Goal: Task Accomplishment & Management: Use online tool/utility

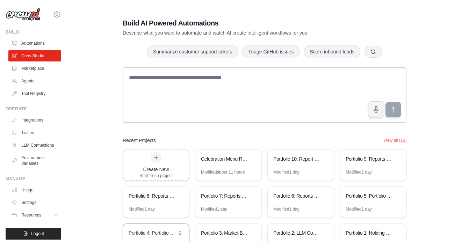
scroll to position [49, 0]
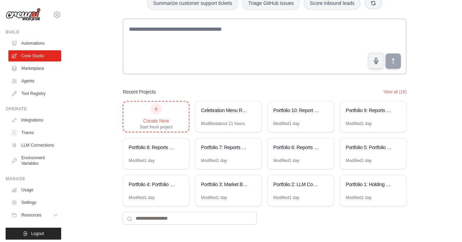
click at [152, 112] on div at bounding box center [155, 108] width 11 height 11
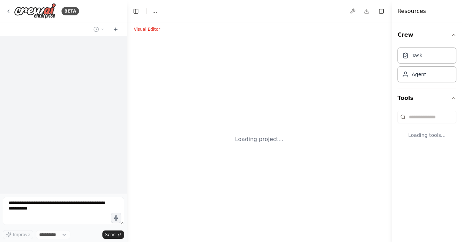
select select "****"
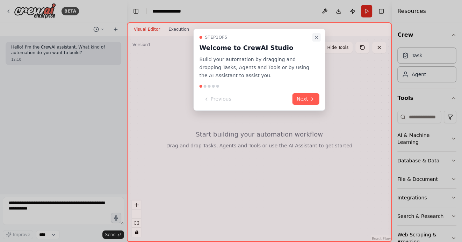
click at [316, 34] on button "Close walkthrough" at bounding box center [316, 37] width 8 height 8
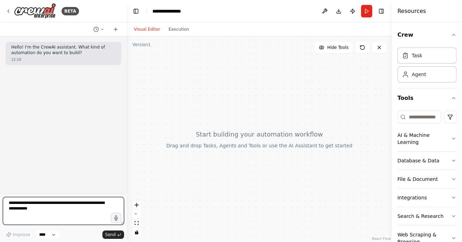
click at [58, 208] on textarea at bounding box center [63, 211] width 121 height 28
click at [59, 210] on textarea at bounding box center [63, 211] width 121 height 28
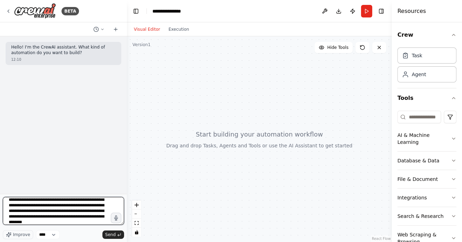
scroll to position [20, 0]
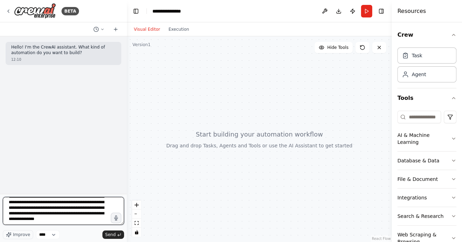
type textarea "**********"
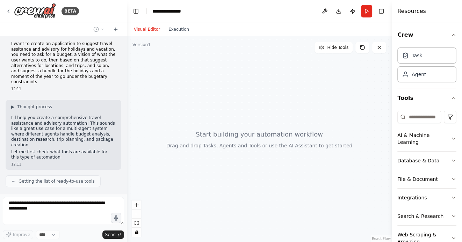
scroll to position [37, 0]
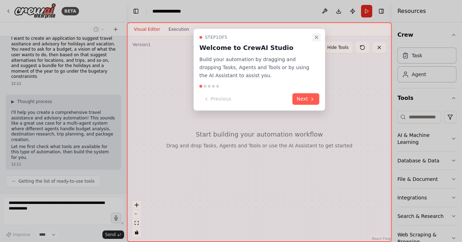
click at [314, 38] on icon "Close walkthrough" at bounding box center [317, 38] width 6 height 6
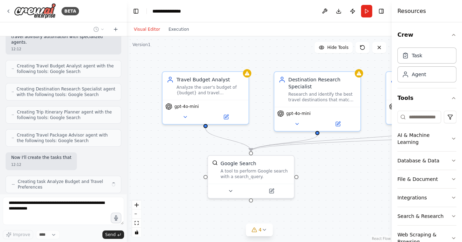
scroll to position [221, 0]
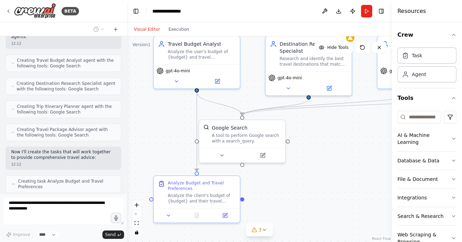
drag, startPoint x: 166, startPoint y: 170, endPoint x: 157, endPoint y: 134, distance: 36.7
click at [157, 134] on div ".deletable-edge-delete-btn { width: 20px; height: 20px; border: 0px solid #ffff…" at bounding box center [259, 139] width 265 height 206
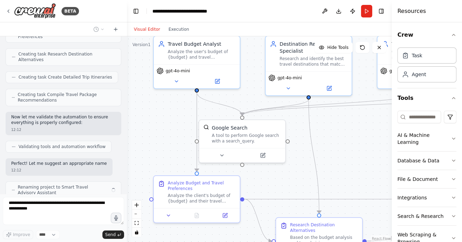
scroll to position [376, 0]
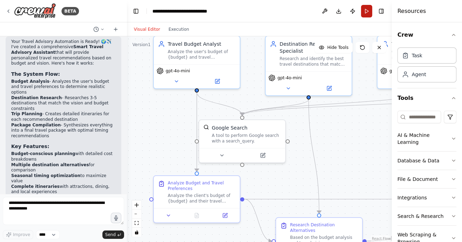
click at [369, 13] on button "Run" at bounding box center [366, 11] width 11 height 13
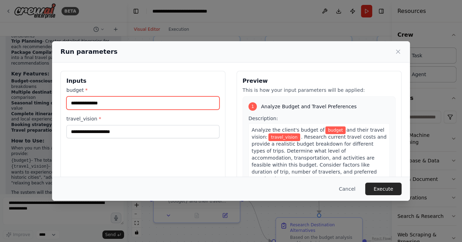
scroll to position [623, 0]
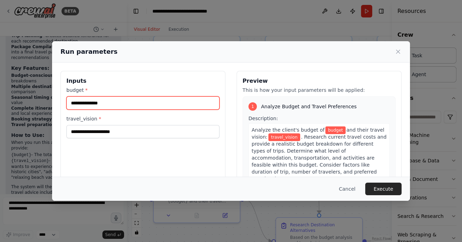
click at [128, 99] on input "budget *" at bounding box center [142, 102] width 153 height 13
type input "*********"
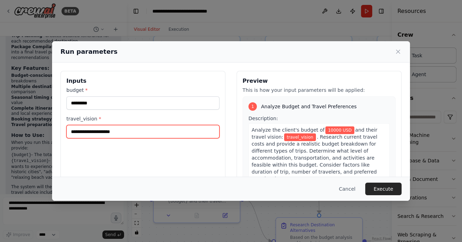
click at [94, 132] on input "travel_vision *" at bounding box center [142, 131] width 153 height 13
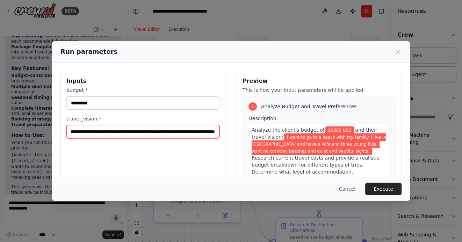
scroll to position [0, 193]
click at [187, 130] on input "**********" at bounding box center [142, 131] width 153 height 13
type input "**********"
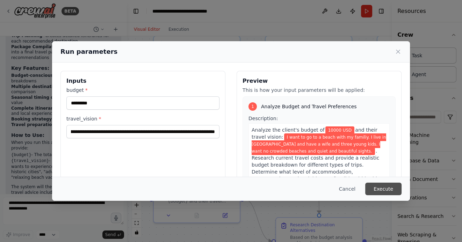
click at [382, 190] on button "Execute" at bounding box center [383, 189] width 36 height 13
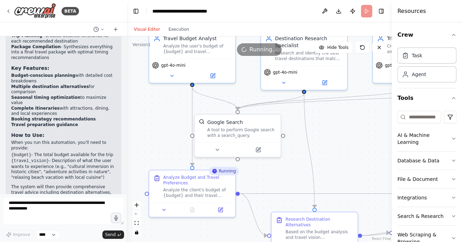
drag, startPoint x: 167, startPoint y: 136, endPoint x: 162, endPoint y: 130, distance: 7.2
click at [162, 130] on div ".deletable-edge-delete-btn { width: 20px; height: 20px; border: 0px solid #ffff…" at bounding box center [259, 139] width 265 height 206
drag, startPoint x: 331, startPoint y: 139, endPoint x: 326, endPoint y: 130, distance: 10.5
click at [326, 130] on div ".deletable-edge-delete-btn { width: 20px; height: 20px; border: 0px solid #ffff…" at bounding box center [259, 139] width 265 height 206
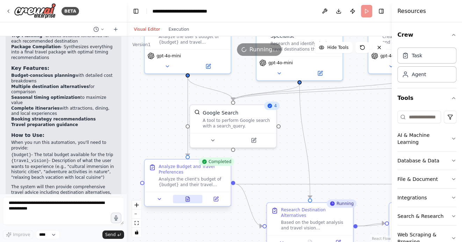
click at [187, 198] on icon at bounding box center [186, 198] width 0 height 0
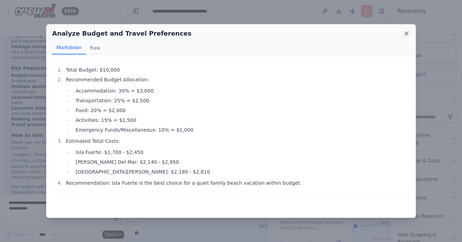
click at [407, 32] on icon at bounding box center [405, 33] width 3 height 3
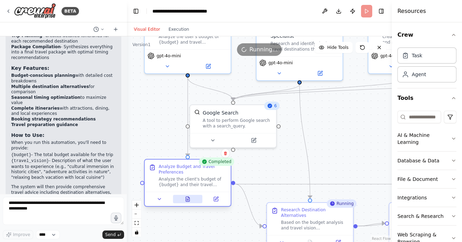
click at [186, 203] on button at bounding box center [188, 199] width 30 height 8
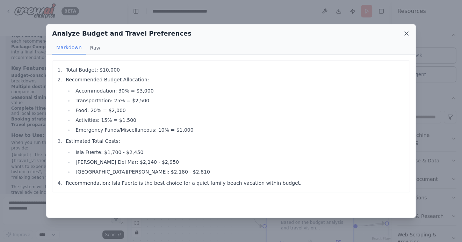
click at [404, 33] on icon at bounding box center [406, 33] width 7 height 7
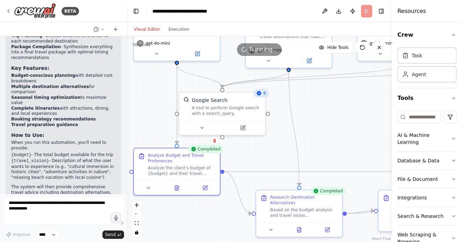
drag, startPoint x: 346, startPoint y: 133, endPoint x: 335, endPoint y: 116, distance: 20.4
click at [335, 116] on div ".deletable-edge-delete-btn { width: 20px; height: 20px; border: 0px solid #ffff…" at bounding box center [259, 139] width 265 height 206
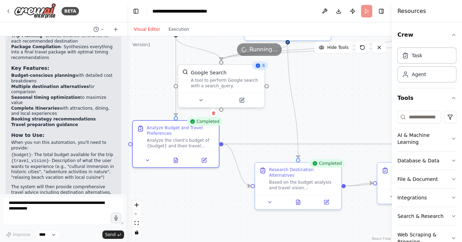
drag, startPoint x: 335, startPoint y: 116, endPoint x: 333, endPoint y: 90, distance: 25.9
click at [334, 91] on div ".deletable-edge-delete-btn { width: 20px; height: 20px; border: 0px solid #ffff…" at bounding box center [259, 139] width 265 height 206
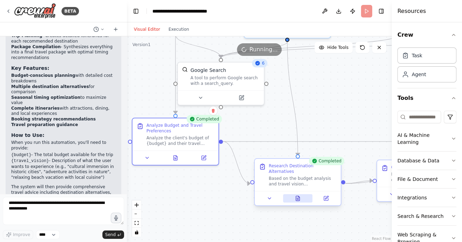
click at [298, 194] on button at bounding box center [298, 198] width 30 height 8
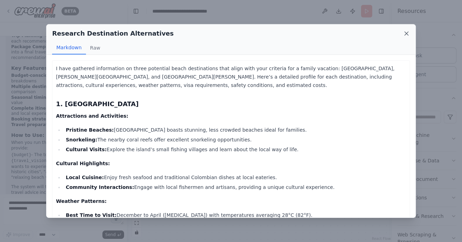
click at [406, 36] on icon at bounding box center [406, 33] width 7 height 7
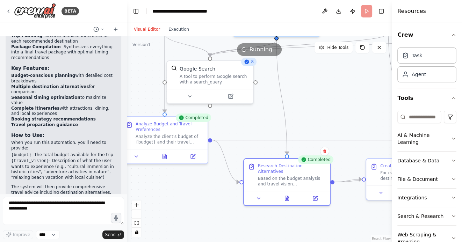
drag, startPoint x: 358, startPoint y: 109, endPoint x: 303, endPoint y: 84, distance: 60.0
click at [303, 84] on div ".deletable-edge-delete-btn { width: 20px; height: 20px; border: 0px solid #ffff…" at bounding box center [259, 139] width 265 height 206
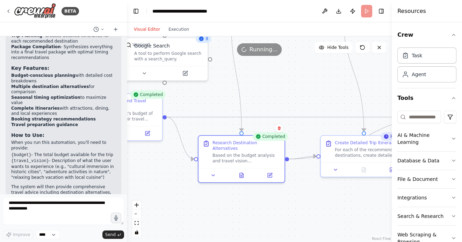
drag, startPoint x: 362, startPoint y: 194, endPoint x: 329, endPoint y: 189, distance: 34.3
click at [329, 189] on div ".deletable-edge-delete-btn { width: 20px; height: 20px; border: 0px solid #ffff…" at bounding box center [259, 139] width 265 height 206
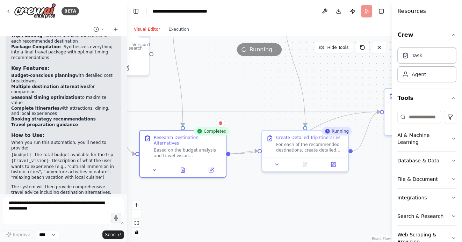
drag, startPoint x: 325, startPoint y: 189, endPoint x: 269, endPoint y: 189, distance: 55.9
click at [271, 189] on div ".deletable-edge-delete-btn { width: 20px; height: 20px; border: 0px solid #ffff…" at bounding box center [259, 139] width 265 height 206
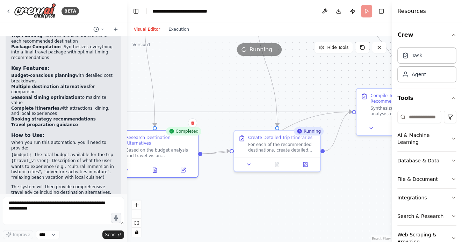
drag, startPoint x: 282, startPoint y: 194, endPoint x: 243, endPoint y: 194, distance: 38.4
click at [246, 194] on div ".deletable-edge-delete-btn { width: 20px; height: 20px; border: 0px solid #ffff…" at bounding box center [259, 139] width 265 height 206
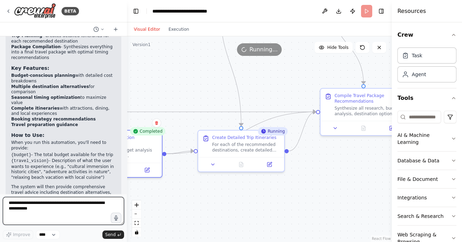
click at [46, 203] on textarea at bounding box center [63, 211] width 121 height 28
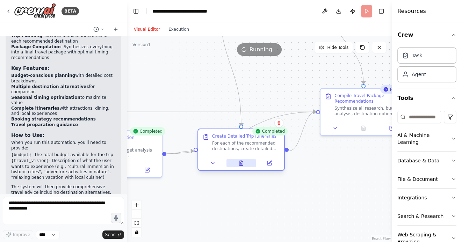
click at [238, 163] on icon at bounding box center [241, 163] width 6 height 6
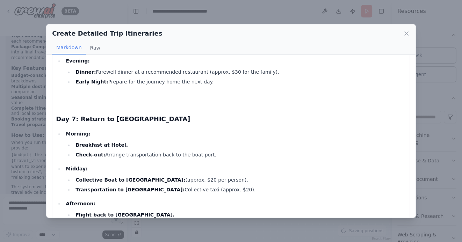
scroll to position [984, 0]
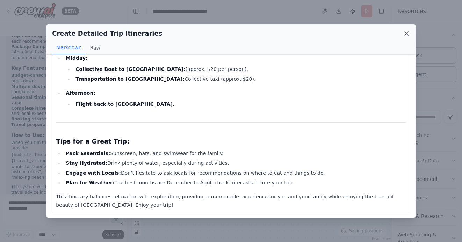
click at [404, 33] on icon at bounding box center [406, 33] width 7 height 7
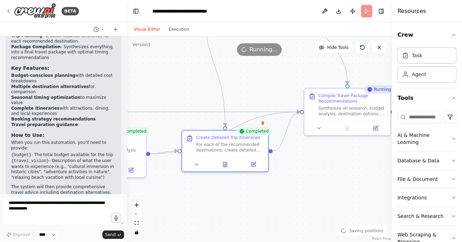
drag, startPoint x: 328, startPoint y: 187, endPoint x: 281, endPoint y: 190, distance: 46.9
click at [283, 190] on div ".deletable-edge-delete-btn { width: 20px; height: 20px; border: 0px solid #ffff…" at bounding box center [259, 139] width 265 height 206
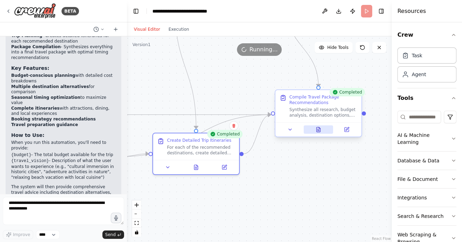
click at [316, 128] on icon at bounding box center [318, 129] width 4 height 5
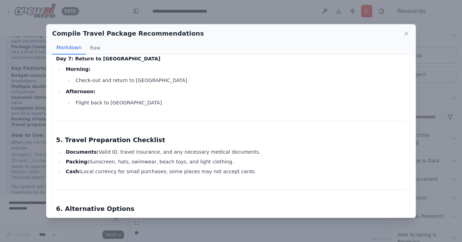
scroll to position [1102, 0]
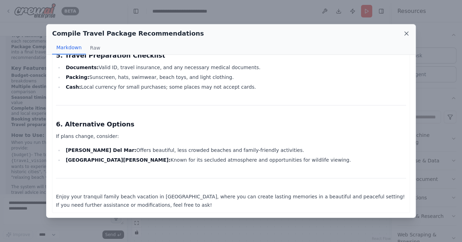
click at [403, 33] on icon at bounding box center [406, 33] width 7 height 7
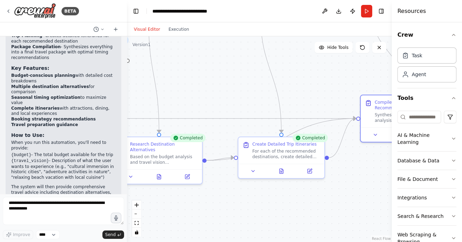
drag, startPoint x: 274, startPoint y: 177, endPoint x: 362, endPoint y: 180, distance: 88.4
click at [361, 182] on div ".deletable-edge-delete-btn { width: 20px; height: 20px; border: 0px solid #ffff…" at bounding box center [259, 139] width 265 height 206
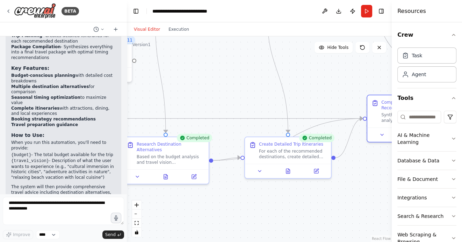
drag, startPoint x: 225, startPoint y: 87, endPoint x: 316, endPoint y: 124, distance: 98.4
click at [309, 123] on div ".deletable-edge-delete-btn { width: 20px; height: 20px; border: 0px solid #ffff…" at bounding box center [259, 139] width 265 height 206
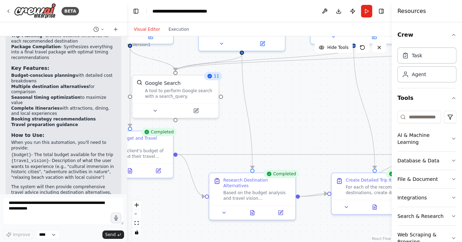
drag, startPoint x: 218, startPoint y: 129, endPoint x: 290, endPoint y: 137, distance: 72.8
click at [289, 137] on div ".deletable-edge-delete-btn { width: 20px; height: 20px; border: 0px solid #ffff…" at bounding box center [259, 139] width 265 height 206
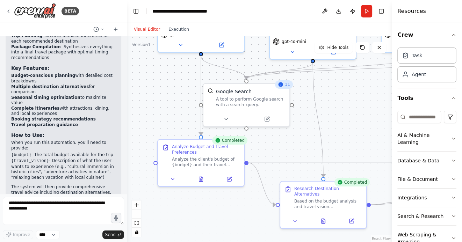
drag, startPoint x: 162, startPoint y: 81, endPoint x: 162, endPoint y: 121, distance: 39.8
click at [162, 120] on div ".deletable-edge-delete-btn { width: 20px; height: 20px; border: 0px solid #ffff…" at bounding box center [259, 139] width 265 height 206
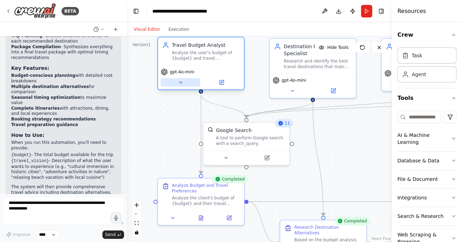
click at [181, 83] on icon at bounding box center [181, 83] width 6 height 6
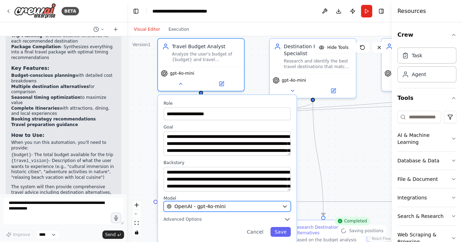
click at [279, 207] on div "OpenAI - gpt-4o-mini" at bounding box center [223, 206] width 112 height 7
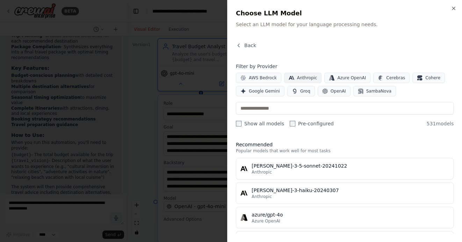
click at [295, 82] on button "Anthropic" at bounding box center [303, 78] width 38 height 10
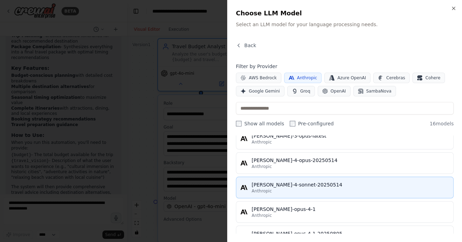
click at [283, 188] on div "Anthropic" at bounding box center [349, 191] width 197 height 6
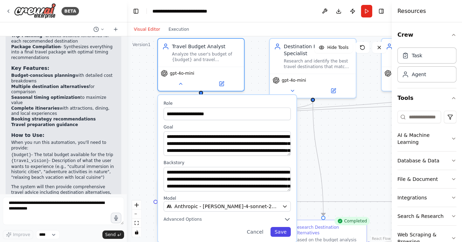
click at [277, 232] on button "Save" at bounding box center [280, 232] width 20 height 10
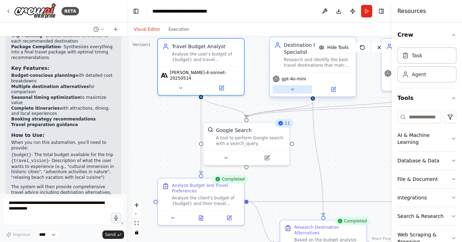
click at [290, 89] on icon at bounding box center [292, 90] width 6 height 6
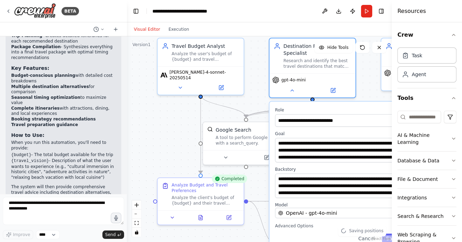
drag, startPoint x: 257, startPoint y: 91, endPoint x: 210, endPoint y: 32, distance: 75.7
click at [210, 32] on div "Visual Editor Execution Version 1 Hide Tools .deletable-edge-delete-btn { width…" at bounding box center [259, 132] width 265 height 220
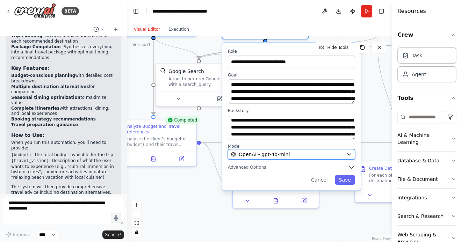
click at [350, 152] on icon "button" at bounding box center [349, 155] width 6 height 6
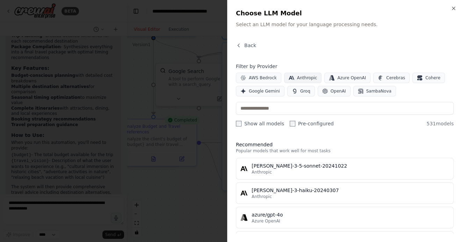
click at [306, 78] on span "Anthropic" at bounding box center [307, 78] width 20 height 6
click at [429, 88] on div "AWS Bedrock Anthropic Azure OpenAI Cerebras Cohere Google Gemini Groq OpenAI Sa…" at bounding box center [345, 85] width 218 height 24
click at [302, 79] on span "Anthropic" at bounding box center [307, 78] width 20 height 6
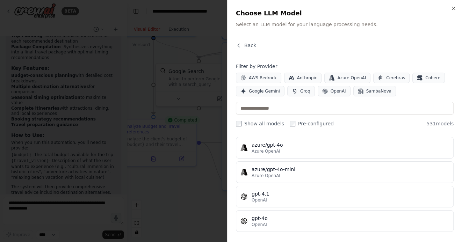
scroll to position [82, 0]
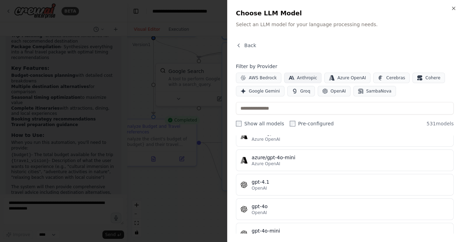
click at [303, 79] on span "Anthropic" at bounding box center [307, 78] width 20 height 6
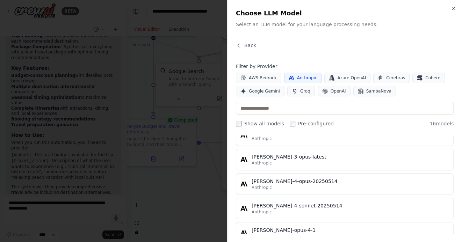
scroll to position [252, 0]
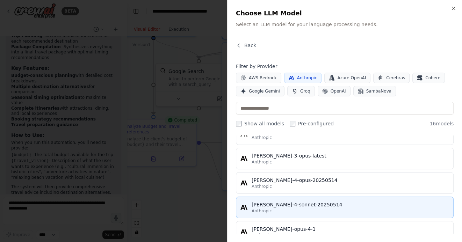
click at [292, 206] on div "[PERSON_NAME]-4-sonnet-20250514" at bounding box center [349, 204] width 197 height 7
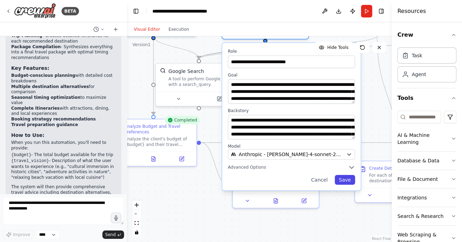
click at [348, 181] on button "Save" at bounding box center [345, 180] width 20 height 10
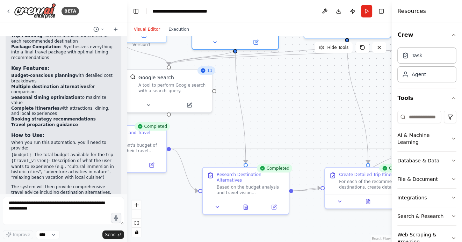
drag, startPoint x: 338, startPoint y: 206, endPoint x: 326, endPoint y: 163, distance: 45.1
click at [326, 169] on div ".deletable-edge-delete-btn { width: 20px; height: 20px; border: 0px solid #ffff…" at bounding box center [259, 139] width 265 height 206
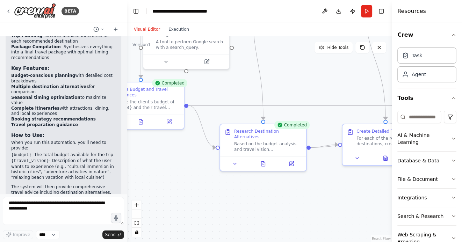
drag, startPoint x: 325, startPoint y: 176, endPoint x: 310, endPoint y: 221, distance: 46.8
click at [310, 220] on div ".deletable-edge-delete-btn { width: 20px; height: 20px; border: 0px solid #ffff…" at bounding box center [259, 139] width 265 height 206
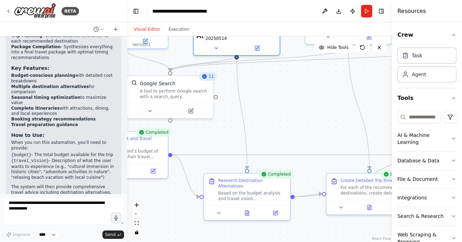
drag, startPoint x: 307, startPoint y: 100, endPoint x: 274, endPoint y: 188, distance: 93.9
click at [274, 188] on div ".deletable-edge-delete-btn { width: 20px; height: 20px; border: 0px solid #ffff…" at bounding box center [259, 139] width 265 height 206
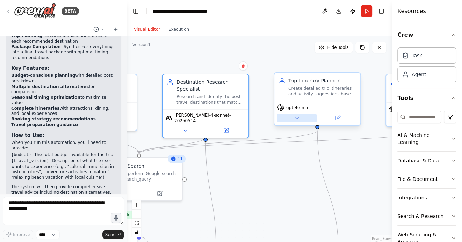
click at [296, 116] on icon at bounding box center [297, 118] width 6 height 6
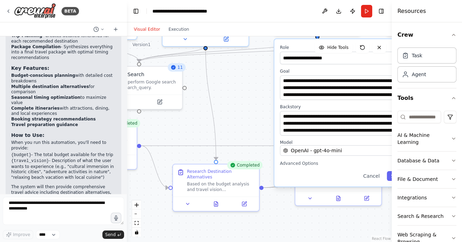
drag, startPoint x: 263, startPoint y: 111, endPoint x: 263, endPoint y: 17, distance: 94.3
click at [263, 17] on main "**********" at bounding box center [259, 121] width 265 height 242
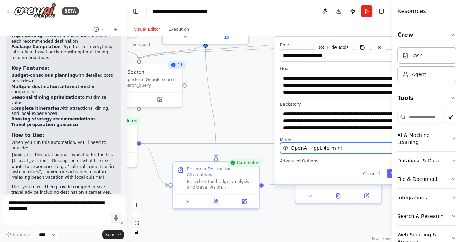
click at [307, 145] on span "OpenAI - gpt-4o-mini" at bounding box center [316, 148] width 51 height 7
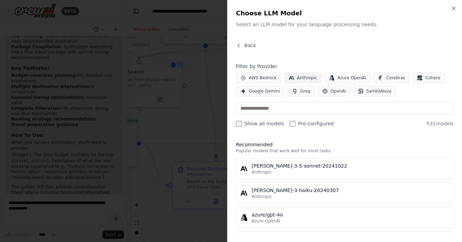
click at [301, 78] on span "Anthropic" at bounding box center [307, 78] width 20 height 6
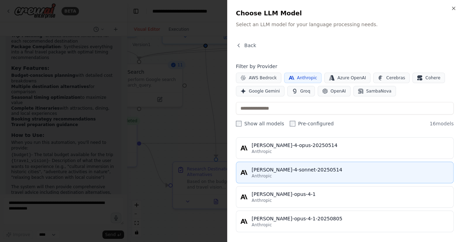
click at [330, 168] on div "[PERSON_NAME]-4-sonnet-20250514" at bounding box center [349, 169] width 197 height 7
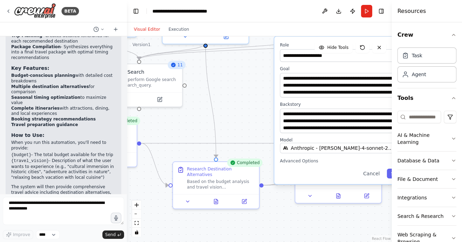
click at [390, 173] on button "Toggle Sidebar" at bounding box center [392, 121] width 6 height 242
click at [389, 174] on button "Toggle Sidebar" at bounding box center [392, 121] width 6 height 242
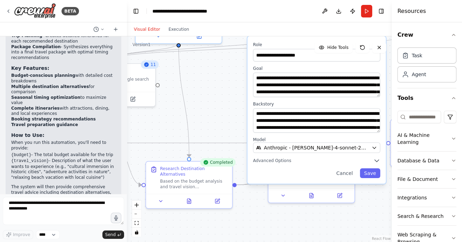
drag, startPoint x: 254, startPoint y: 126, endPoint x: 203, endPoint y: 122, distance: 50.8
click at [203, 122] on div ".deletable-edge-delete-btn { width: 20px; height: 20px; border: 0px solid #ffff…" at bounding box center [259, 139] width 265 height 206
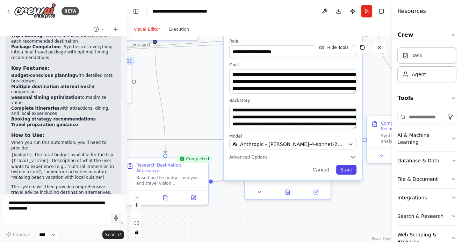
click at [349, 171] on button "Save" at bounding box center [346, 170] width 20 height 10
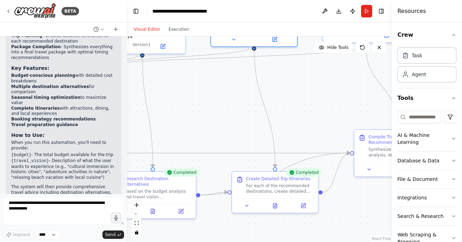
drag, startPoint x: 343, startPoint y: 99, endPoint x: 286, endPoint y: 162, distance: 85.1
click at [286, 162] on div ".deletable-edge-delete-btn { width: 20px; height: 20px; border: 0px solid #ffff…" at bounding box center [259, 139] width 265 height 206
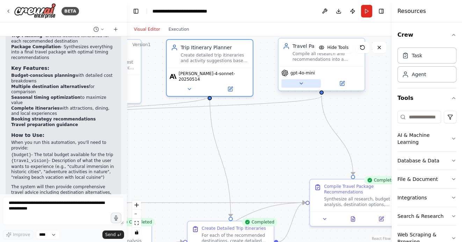
click at [299, 85] on icon at bounding box center [301, 84] width 6 height 6
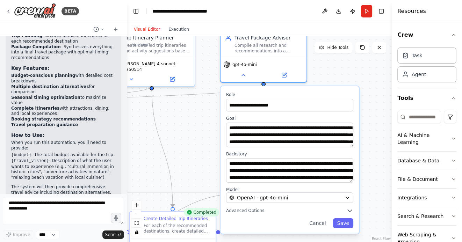
drag, startPoint x: 265, startPoint y: 140, endPoint x: 207, endPoint y: 131, distance: 58.8
click at [207, 131] on div ".deletable-edge-delete-btn { width: 20px; height: 20px; border: 0px solid #ffff…" at bounding box center [259, 139] width 265 height 206
click at [280, 198] on span "OpenAI - gpt-4o-mini" at bounding box center [262, 197] width 51 height 7
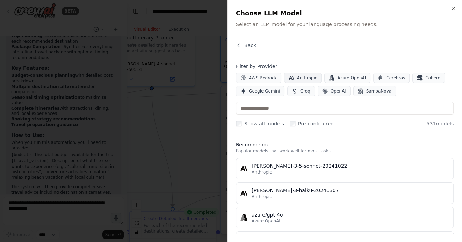
click at [310, 74] on button "Anthropic" at bounding box center [303, 78] width 38 height 10
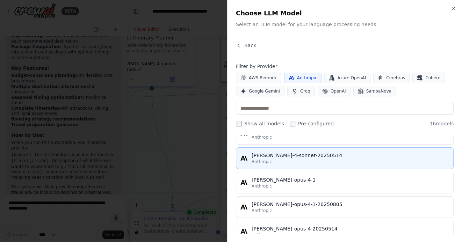
click at [290, 157] on div "[PERSON_NAME]-4-sonnet-20250514" at bounding box center [349, 155] width 197 height 7
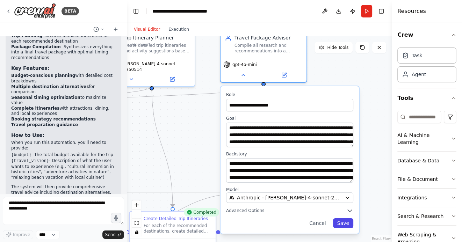
click at [341, 225] on button "Save" at bounding box center [343, 223] width 20 height 10
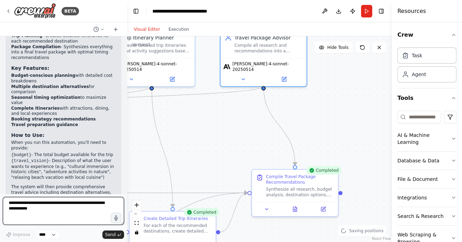
click at [63, 209] on textarea at bounding box center [63, 211] width 121 height 28
type textarea "**********"
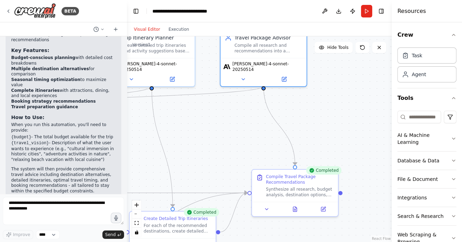
scroll to position [675, 0]
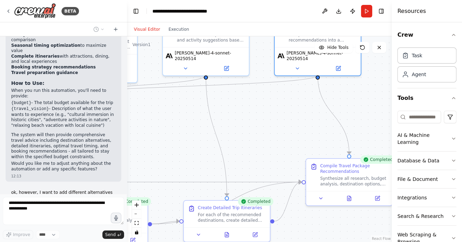
drag, startPoint x: 220, startPoint y: 142, endPoint x: 299, endPoint y: 133, distance: 79.1
click at [297, 132] on div ".deletable-edge-delete-btn { width: 20px; height: 20px; border: 0px solid #ffff…" at bounding box center [259, 139] width 265 height 206
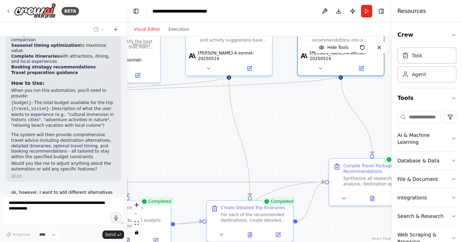
drag, startPoint x: 189, startPoint y: 136, endPoint x: 266, endPoint y: 137, distance: 77.2
click at [263, 137] on div ".deletable-edge-delete-btn { width: 20px; height: 20px; border: 0px solid #ffff…" at bounding box center [259, 139] width 265 height 206
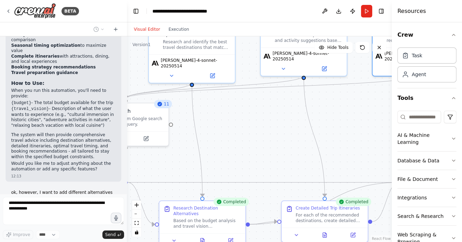
drag, startPoint x: 233, startPoint y: 127, endPoint x: 286, endPoint y: 130, distance: 53.5
click at [285, 130] on div ".deletable-edge-delete-btn { width: 20px; height: 20px; border: 0px solid #ffff…" at bounding box center [259, 139] width 265 height 206
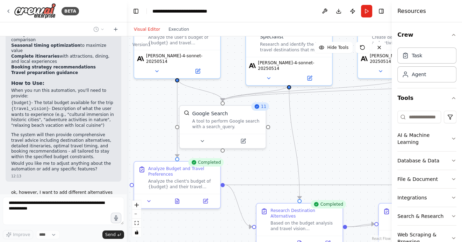
drag, startPoint x: 235, startPoint y: 163, endPoint x: 282, endPoint y: 163, distance: 46.8
click at [281, 163] on div ".deletable-edge-delete-btn { width: 20px; height: 20px; border: 0px solid #ffff…" at bounding box center [259, 139] width 265 height 206
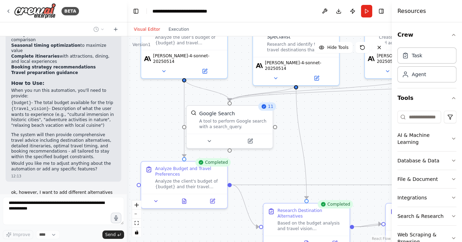
drag, startPoint x: 161, startPoint y: 124, endPoint x: 191, endPoint y: 122, distance: 29.7
click at [190, 122] on div ".deletable-edge-delete-btn { width: 20px; height: 20px; border: 0px solid #ffff…" at bounding box center [259, 139] width 265 height 206
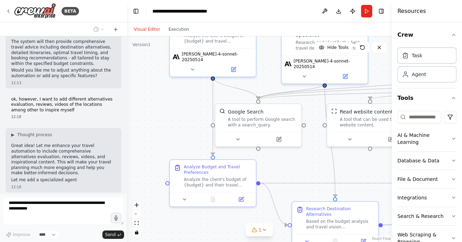
scroll to position [773, 0]
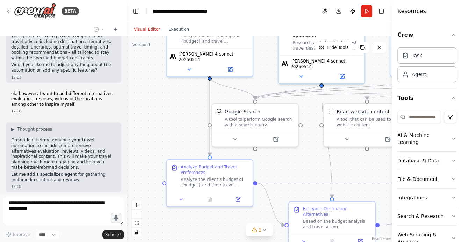
drag, startPoint x: 198, startPoint y: 106, endPoint x: 156, endPoint y: 98, distance: 42.5
click at [156, 98] on div ".deletable-edge-delete-btn { width: 20px; height: 20px; border: 0px solid #ffff…" at bounding box center [259, 139] width 265 height 206
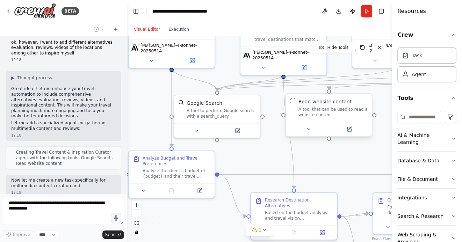
scroll to position [830, 0]
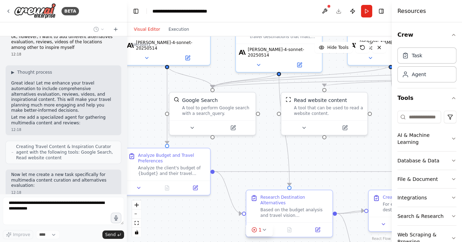
drag, startPoint x: 258, startPoint y: 156, endPoint x: 248, endPoint y: 146, distance: 14.6
click at [248, 147] on div ".deletable-edge-delete-btn { width: 20px; height: 20px; border: 0px solid #ffff…" at bounding box center [259, 139] width 265 height 206
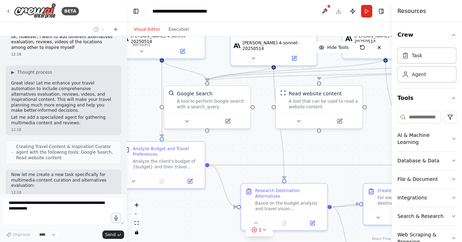
drag, startPoint x: 307, startPoint y: 146, endPoint x: 267, endPoint y: 129, distance: 43.3
click at [268, 130] on div ".deletable-edge-delete-btn { width: 20px; height: 20px; border: 0px solid #ffff…" at bounding box center [259, 139] width 265 height 206
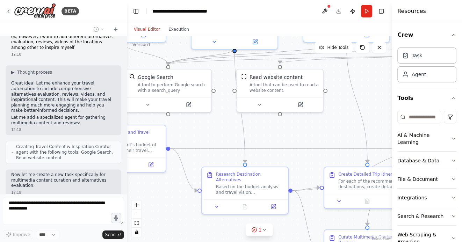
drag, startPoint x: 303, startPoint y: 130, endPoint x: 281, endPoint y: 100, distance: 36.7
click at [281, 100] on div ".deletable-edge-delete-btn { width: 20px; height: 20px; border: 0px solid #ffff…" at bounding box center [259, 139] width 265 height 206
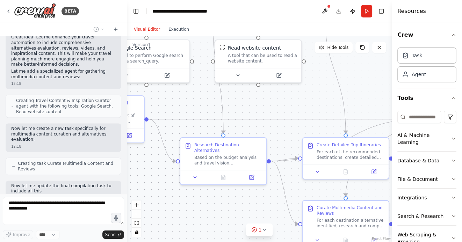
scroll to position [882, 0]
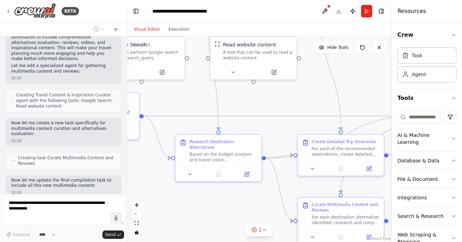
drag, startPoint x: 304, startPoint y: 113, endPoint x: 287, endPoint y: 102, distance: 20.0
click at [287, 102] on div ".deletable-edge-delete-btn { width: 20px; height: 20px; border: 0px solid #ffff…" at bounding box center [259, 139] width 265 height 206
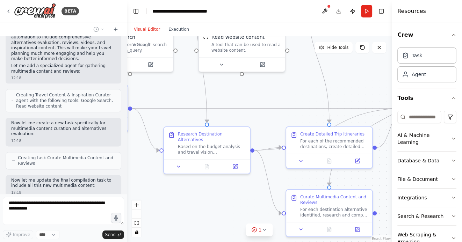
drag, startPoint x: 278, startPoint y: 95, endPoint x: 249, endPoint y: 74, distance: 36.3
click at [249, 75] on div ".deletable-edge-delete-btn { width: 20px; height: 20px; border: 0px solid #ffff…" at bounding box center [259, 139] width 265 height 206
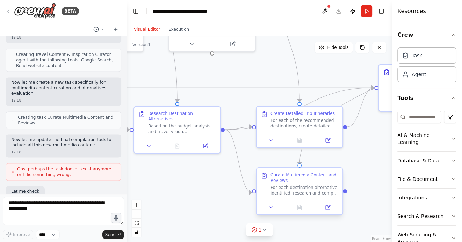
scroll to position [923, 0]
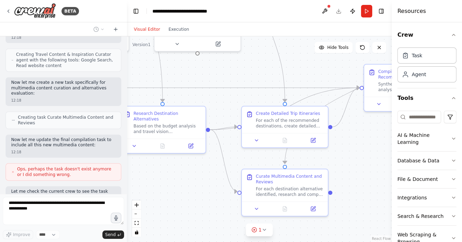
drag, startPoint x: 331, startPoint y: 73, endPoint x: 268, endPoint y: 73, distance: 62.9
click at [268, 73] on div ".deletable-edge-delete-btn { width: 20px; height: 20px; border: 0px solid #ffff…" at bounding box center [259, 139] width 265 height 206
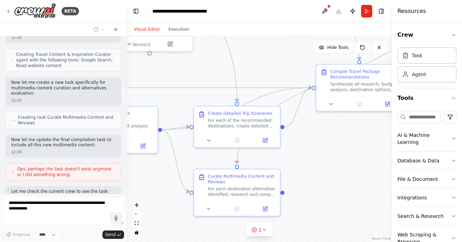
drag, startPoint x: 347, startPoint y: 130, endPoint x: 331, endPoint y: 160, distance: 33.4
click at [334, 158] on div ".deletable-edge-delete-btn { width: 20px; height: 20px; border: 0px solid #ffff…" at bounding box center [259, 139] width 265 height 206
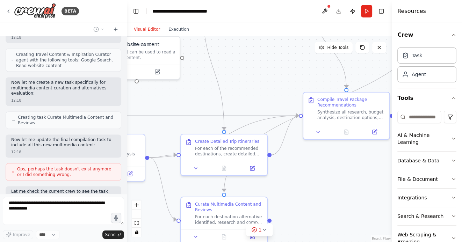
drag, startPoint x: 342, startPoint y: 170, endPoint x: 285, endPoint y: 164, distance: 57.2
click at [286, 164] on div ".deletable-edge-delete-btn { width: 20px; height: 20px; border: 0px solid #ffff…" at bounding box center [259, 139] width 265 height 206
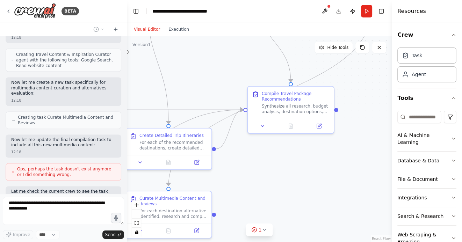
drag, startPoint x: 284, startPoint y: 172, endPoint x: 321, endPoint y: 173, distance: 36.7
click at [320, 173] on div ".deletable-edge-delete-btn { width: 20px; height: 20px; border: 0px solid #ffff…" at bounding box center [259, 139] width 265 height 206
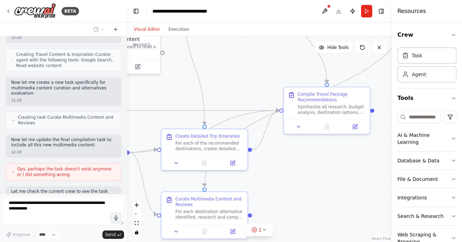
drag, startPoint x: 243, startPoint y: 81, endPoint x: 312, endPoint y: 99, distance: 71.8
click at [310, 99] on div ".deletable-edge-delete-btn { width: 20px; height: 20px; border: 0px solid #ffff…" at bounding box center [259, 139] width 265 height 206
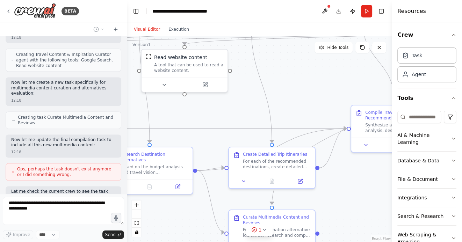
drag, startPoint x: 225, startPoint y: 96, endPoint x: 284, endPoint y: 104, distance: 59.7
click at [284, 104] on div ".deletable-edge-delete-btn { width: 20px; height: 20px; border: 0px solid #ffff…" at bounding box center [259, 139] width 265 height 206
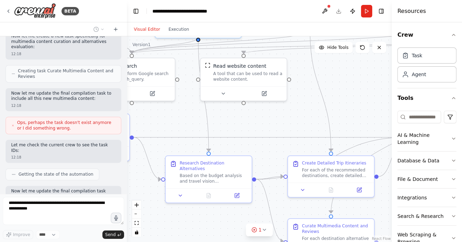
scroll to position [974, 0]
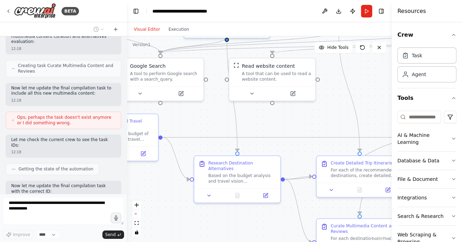
drag, startPoint x: 173, startPoint y: 124, endPoint x: 242, endPoint y: 123, distance: 68.4
click at [238, 123] on div ".deletable-edge-delete-btn { width: 20px; height: 20px; border: 0px solid #ffff…" at bounding box center [259, 139] width 265 height 206
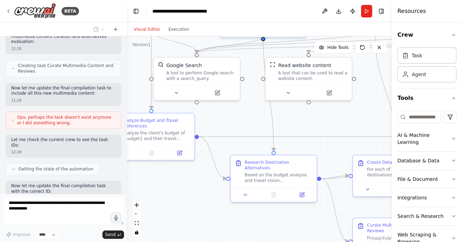
scroll to position [1015, 0]
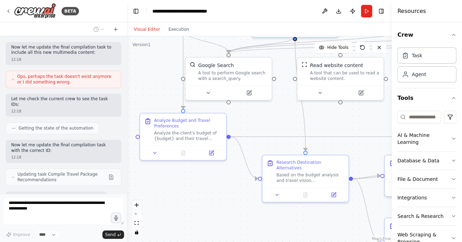
drag, startPoint x: 175, startPoint y: 196, endPoint x: 219, endPoint y: 196, distance: 43.6
click at [218, 196] on div ".deletable-edge-delete-btn { width: 20px; height: 20px; border: 0px solid #ffff…" at bounding box center [259, 139] width 265 height 206
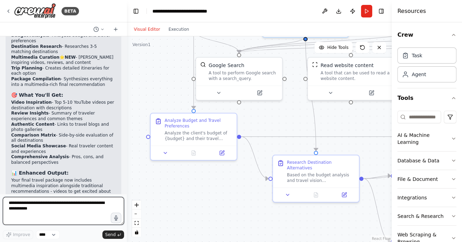
scroll to position [1354, 0]
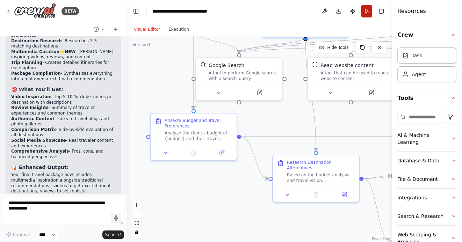
click at [367, 12] on button "Run" at bounding box center [366, 11] width 11 height 13
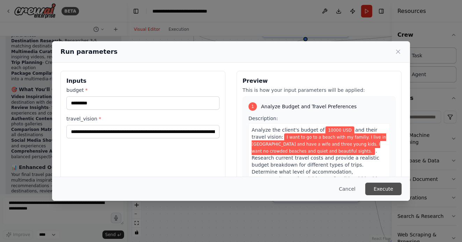
click at [380, 190] on button "Execute" at bounding box center [383, 189] width 36 height 13
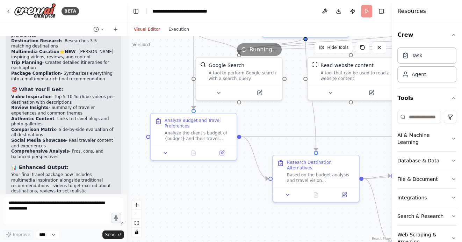
drag, startPoint x: 230, startPoint y: 197, endPoint x: 211, endPoint y: 185, distance: 23.1
click at [211, 185] on div ".deletable-edge-delete-btn { width: 20px; height: 20px; border: 0px solid #ffff…" at bounding box center [259, 139] width 265 height 206
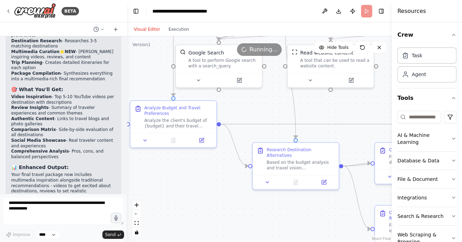
drag, startPoint x: 233, startPoint y: 206, endPoint x: 183, endPoint y: 175, distance: 58.7
click at [184, 175] on div ".deletable-edge-delete-btn { width: 20px; height: 20px; border: 0px solid #ffff…" at bounding box center [259, 139] width 265 height 206
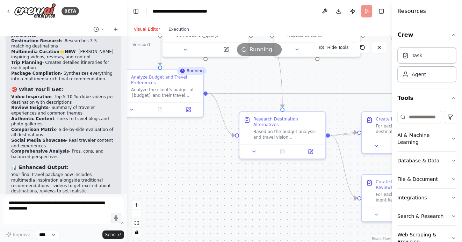
drag, startPoint x: 222, startPoint y: 179, endPoint x: 267, endPoint y: 182, distance: 45.8
click at [267, 181] on div ".deletable-edge-delete-btn { width: 20px; height: 20px; border: 0px solid #ffff…" at bounding box center [259, 139] width 265 height 206
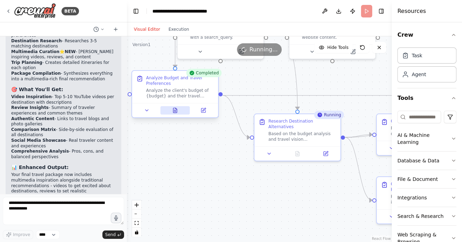
click at [175, 112] on icon at bounding box center [175, 110] width 4 height 5
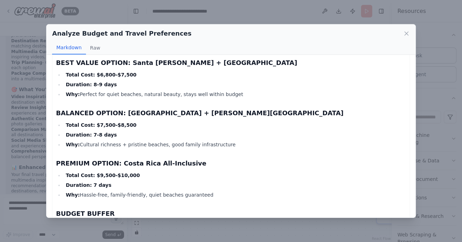
scroll to position [1274, 0]
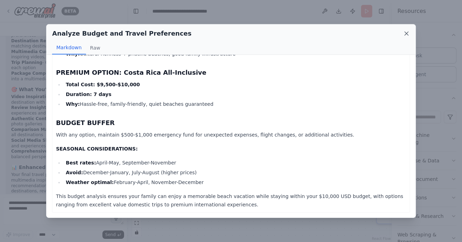
click at [406, 34] on icon at bounding box center [405, 33] width 3 height 3
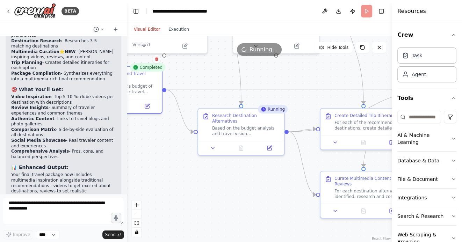
drag, startPoint x: 291, startPoint y: 190, endPoint x: 229, endPoint y: 183, distance: 62.5
click at [229, 183] on div ".deletable-edge-delete-btn { width: 20px; height: 20px; border: 0px solid #ffff…" at bounding box center [259, 139] width 265 height 206
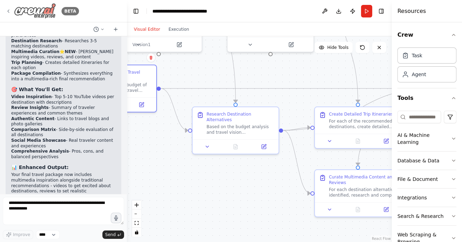
click at [9, 13] on icon at bounding box center [9, 11] width 6 height 6
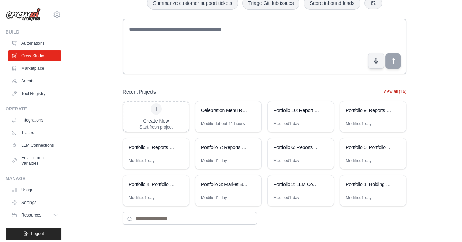
click at [392, 91] on button "View all (16)" at bounding box center [394, 92] width 23 height 6
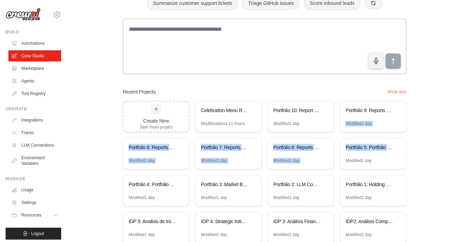
drag, startPoint x: 432, startPoint y: 150, endPoint x: 432, endPoint y: 93, distance: 58.0
click at [432, 93] on div "Build AI Powered Automations Describe what you want to automate and watch AI cr…" at bounding box center [264, 133] width 372 height 351
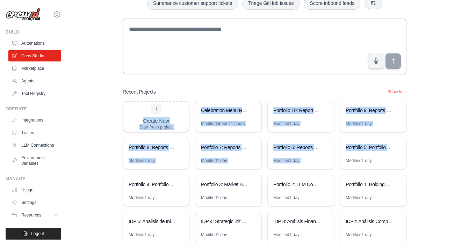
click at [430, 122] on div "Build AI Powered Automations Describe what you want to automate and watch AI cr…" at bounding box center [264, 133] width 372 height 351
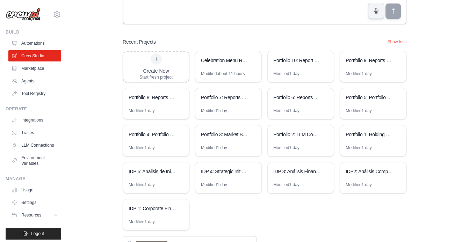
scroll to position [122, 0]
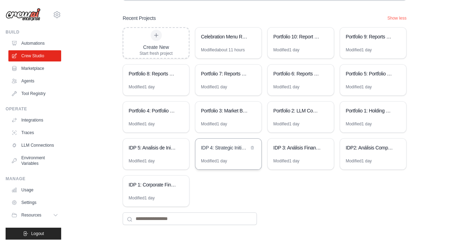
click at [218, 147] on div "IDP 4: Strategic Initiatives Generator" at bounding box center [225, 147] width 48 height 7
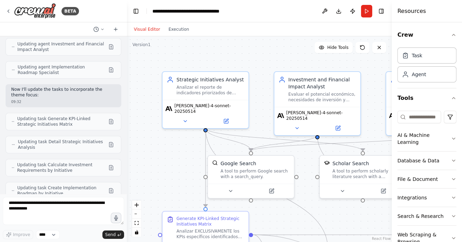
scroll to position [2854, 0]
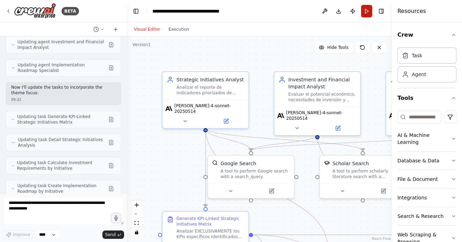
click at [367, 10] on button "Run" at bounding box center [366, 11] width 11 height 13
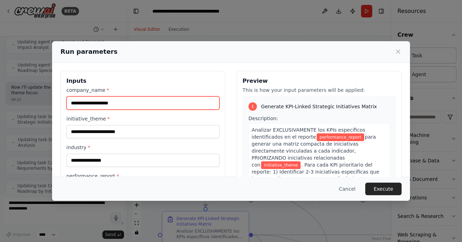
click at [144, 105] on input "company_name *" at bounding box center [142, 102] width 153 height 13
type input "*******"
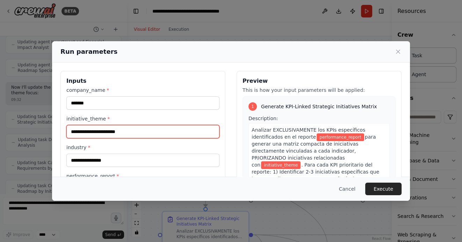
click at [118, 135] on input "initiative_theme *" at bounding box center [142, 131] width 153 height 13
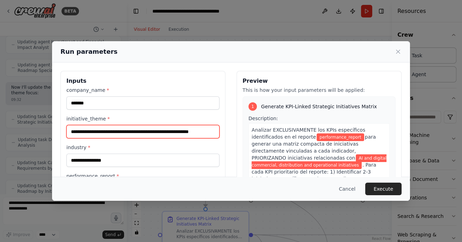
type input "**********"
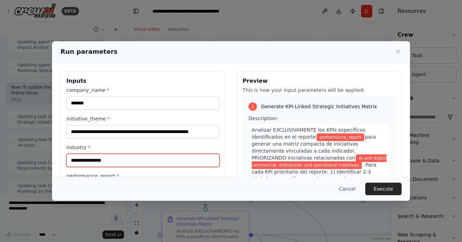
click at [93, 162] on input "industry *" at bounding box center [142, 160] width 153 height 13
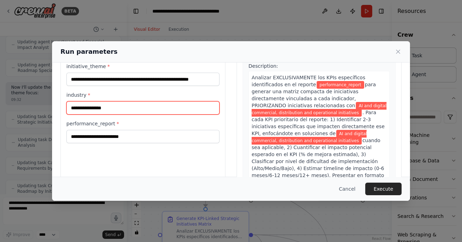
scroll to position [50, 0]
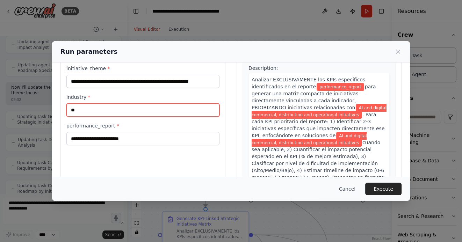
type input "*"
type input "**********"
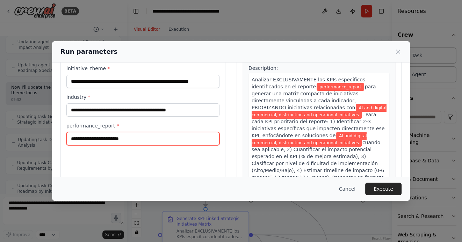
click at [147, 134] on input "performance_report *" at bounding box center [142, 138] width 153 height 13
paste input "**********"
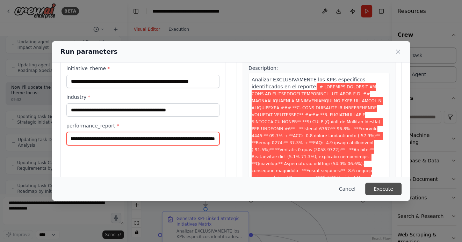
type input "**********"
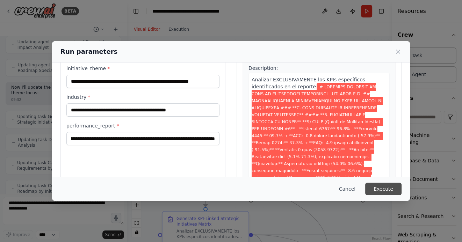
click at [390, 186] on button "Execute" at bounding box center [383, 189] width 36 height 13
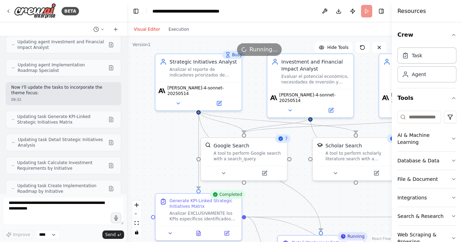
drag, startPoint x: 166, startPoint y: 165, endPoint x: 158, endPoint y: 126, distance: 39.9
click at [158, 126] on div ".deletable-edge-delete-btn { width: 20px; height: 20px; border: 0px solid #ffff…" at bounding box center [259, 139] width 265 height 206
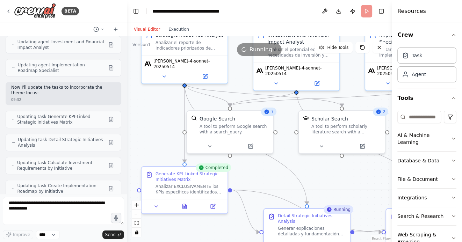
drag, startPoint x: 333, startPoint y: 177, endPoint x: 297, endPoint y: 166, distance: 38.2
click at [297, 166] on div ".deletable-edge-delete-btn { width: 20px; height: 20px; border: 0px solid #ffff…" at bounding box center [259, 139] width 265 height 206
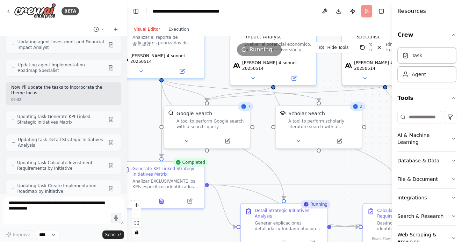
drag, startPoint x: 323, startPoint y: 172, endPoint x: 285, endPoint y: 157, distance: 41.1
click at [285, 157] on div ".deletable-edge-delete-btn { width: 20px; height: 20px; border: 0px solid #ffff…" at bounding box center [259, 139] width 265 height 206
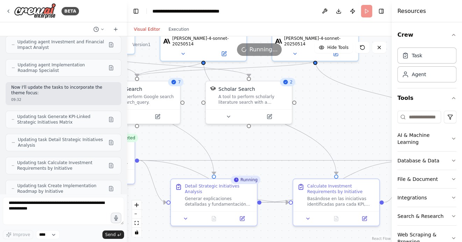
drag, startPoint x: 322, startPoint y: 156, endPoint x: 286, endPoint y: 146, distance: 37.7
click at [287, 146] on div ".deletable-edge-delete-btn { width: 20px; height: 20px; border: 0px solid #ffff…" at bounding box center [259, 139] width 265 height 206
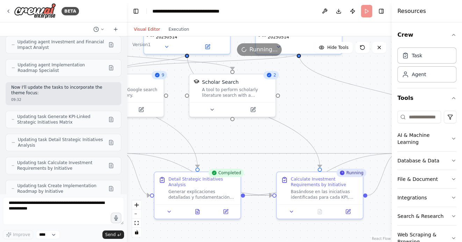
drag, startPoint x: 351, startPoint y: 133, endPoint x: 312, endPoint y: 97, distance: 52.7
click at [313, 98] on div ".deletable-edge-delete-btn { width: 20px; height: 20px; border: 0px solid #ffff…" at bounding box center [259, 139] width 265 height 206
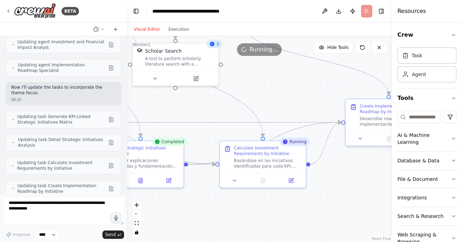
drag, startPoint x: 325, startPoint y: 97, endPoint x: 282, endPoint y: 94, distance: 43.4
click at [283, 94] on div ".deletable-edge-delete-btn { width: 20px; height: 20px; border: 0px solid #ffff…" at bounding box center [259, 139] width 265 height 206
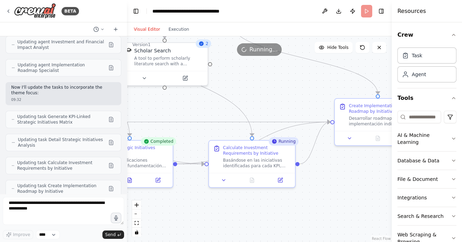
drag, startPoint x: 358, startPoint y: 192, endPoint x: 291, endPoint y: 193, distance: 66.7
click at [292, 193] on div ".deletable-edge-delete-btn { width: 20px; height: 20px; border: 0px solid #ffff…" at bounding box center [259, 139] width 265 height 206
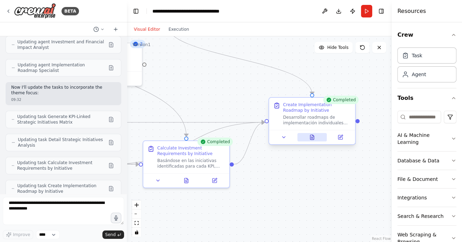
click at [314, 138] on icon at bounding box center [312, 137] width 4 height 5
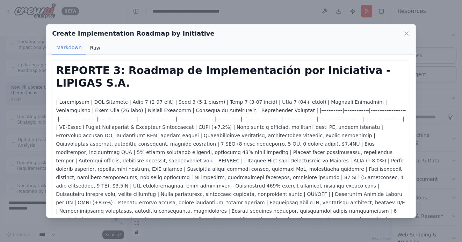
click at [95, 49] on button "Raw" at bounding box center [95, 47] width 19 height 13
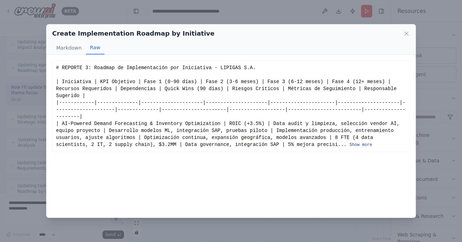
click at [368, 144] on button "Show more" at bounding box center [360, 145] width 23 height 6
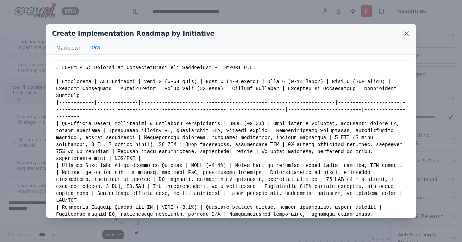
click at [404, 33] on icon at bounding box center [406, 33] width 7 height 7
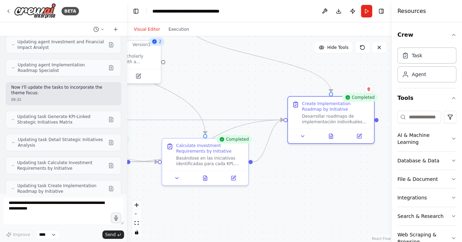
drag, startPoint x: 280, startPoint y: 170, endPoint x: 326, endPoint y: 168, distance: 45.5
click at [325, 168] on div ".deletable-edge-delete-btn { width: 20px; height: 20px; border: 0px solid #ffff…" at bounding box center [259, 139] width 265 height 206
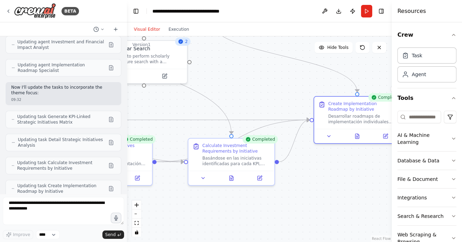
drag, startPoint x: 262, startPoint y: 198, endPoint x: 313, endPoint y: 198, distance: 51.7
click at [311, 198] on div ".deletable-edge-delete-btn { width: 20px; height: 20px; border: 0px solid #ffff…" at bounding box center [259, 139] width 265 height 206
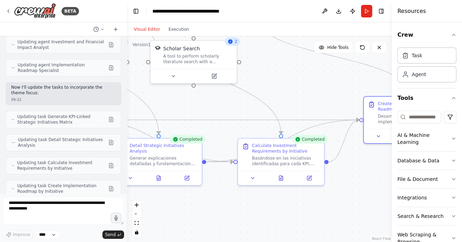
drag, startPoint x: 249, startPoint y: 197, endPoint x: 307, endPoint y: 197, distance: 58.3
click at [307, 197] on div ".deletable-edge-delete-btn { width: 20px; height: 20px; border: 0px solid #ffff…" at bounding box center [259, 139] width 265 height 206
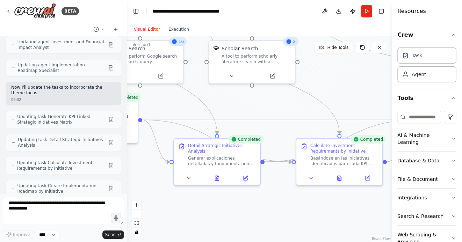
drag, startPoint x: 286, startPoint y: 204, endPoint x: 353, endPoint y: 204, distance: 67.7
click at [351, 204] on div ".deletable-edge-delete-btn { width: 20px; height: 20px; border: 0px solid #ffff…" at bounding box center [259, 139] width 265 height 206
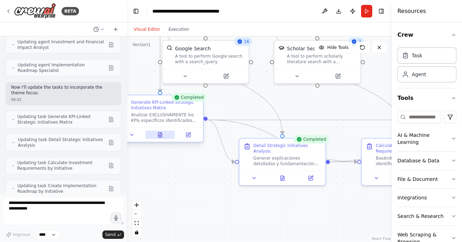
click at [157, 138] on button at bounding box center [160, 135] width 30 height 8
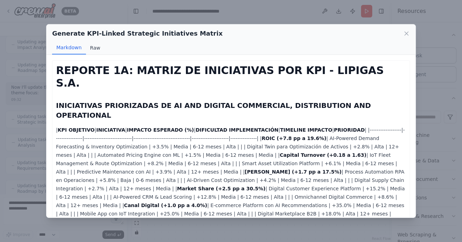
click at [93, 47] on button "Raw" at bounding box center [95, 47] width 19 height 13
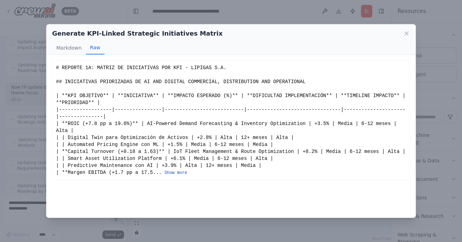
click at [176, 176] on button "Show more" at bounding box center [175, 173] width 23 height 6
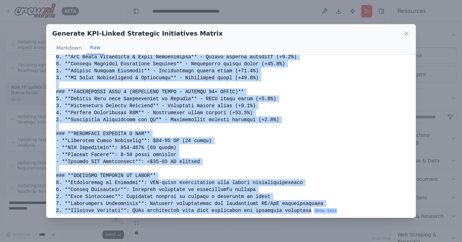
scroll to position [491, 0]
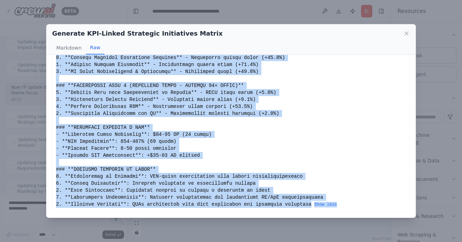
drag, startPoint x: 56, startPoint y: 67, endPoint x: 277, endPoint y: 217, distance: 267.0
click at [277, 216] on div "REPORTE 1A: MATRIZ DE INICIATIVAS POR KPI - LIPIGAS S.A. INICIATIVAS PRIORIZADA…" at bounding box center [230, 136] width 369 height 162
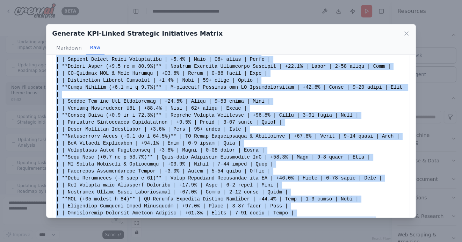
scroll to position [0, 0]
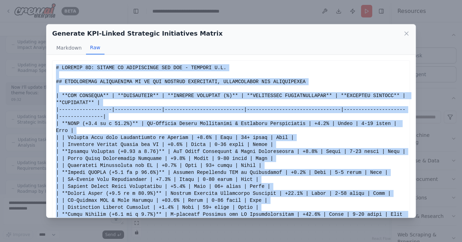
drag, startPoint x: 311, startPoint y: 204, endPoint x: 53, endPoint y: 65, distance: 293.4
copy div "# REPORTE 1A: MATRIZ DE INICIATIVAS POR KPI - LIPIGAS S.A. ## INICIATIVAS PRIOR…"
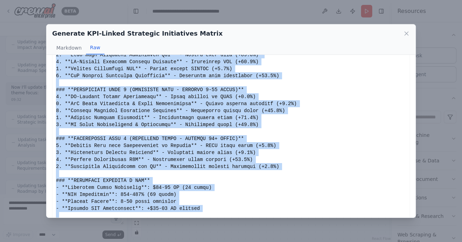
scroll to position [491, 0]
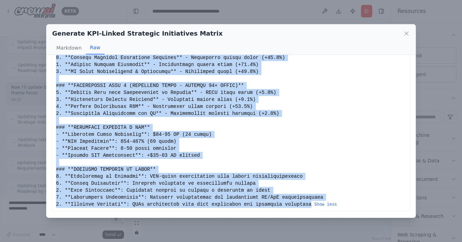
copy div "# REPORTE 1A: MATRIZ DE INICIATIVAS POR KPI - LIPIGAS S.A. ## INICIATIVAS PRIOR…"
click at [409, 34] on icon at bounding box center [406, 33] width 7 height 7
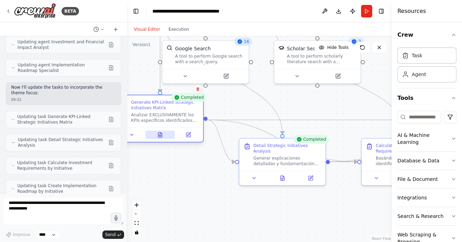
click at [160, 135] on icon at bounding box center [160, 134] width 4 height 5
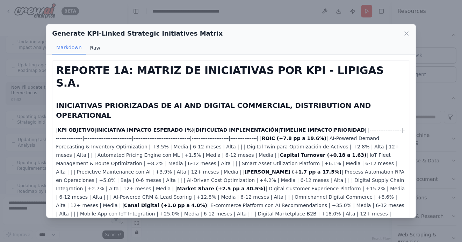
click at [94, 49] on button "Raw" at bounding box center [95, 47] width 19 height 13
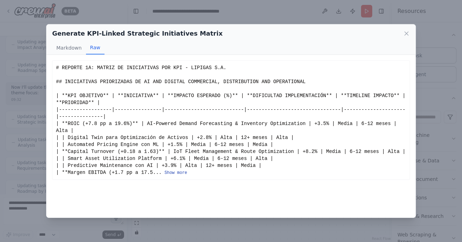
click at [177, 176] on button "Show more" at bounding box center [175, 173] width 23 height 6
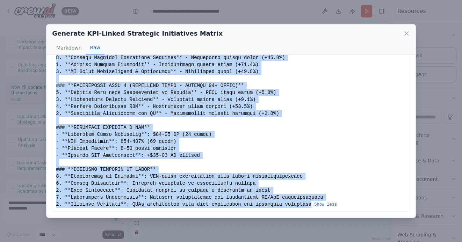
drag, startPoint x: 56, startPoint y: 67, endPoint x: 311, endPoint y: 204, distance: 289.5
copy div "# REPORTE 1A: MATRIZ DE INICIATIVAS POR KPI - LIPIGAS S.A. ## INICIATIVAS PRIOR…"
click at [406, 35] on icon at bounding box center [406, 33] width 7 height 7
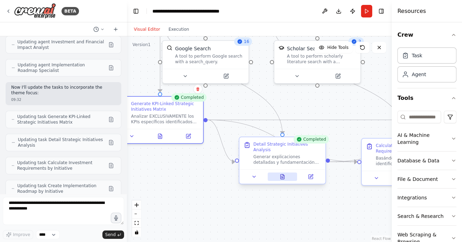
click at [282, 176] on icon at bounding box center [282, 176] width 4 height 5
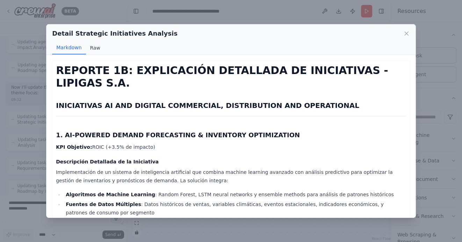
click at [93, 46] on button "Raw" at bounding box center [95, 47] width 19 height 13
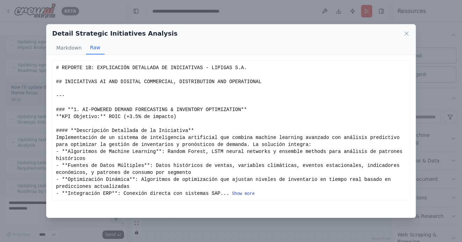
click at [248, 191] on button "Show more" at bounding box center [243, 194] width 23 height 6
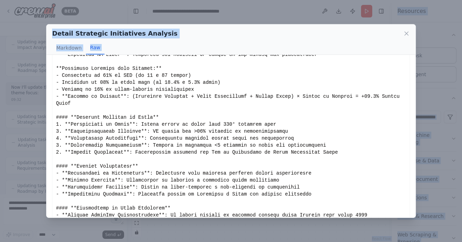
scroll to position [1343, 0]
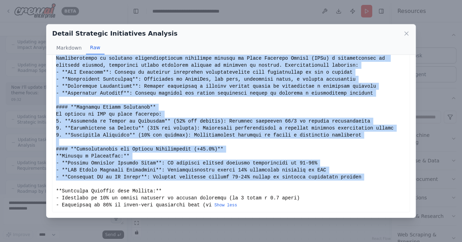
drag, startPoint x: 56, startPoint y: 68, endPoint x: 216, endPoint y: 186, distance: 198.3
copy div "# REPORTE 1B: EXPLICACIÓN DETALLADA DE INICIATIVAS - LIPIGAS S.A. ## INICIATIVA…"
click at [406, 33] on icon at bounding box center [405, 33] width 3 height 3
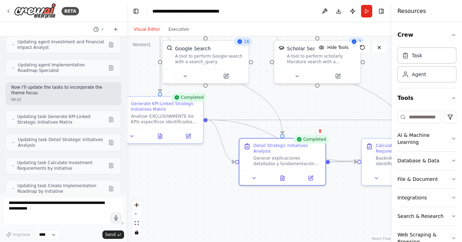
drag, startPoint x: 324, startPoint y: 198, endPoint x: 243, endPoint y: 199, distance: 81.4
click at [244, 199] on div ".deletable-edge-delete-btn { width: 20px; height: 20px; border: 0px solid #ffff…" at bounding box center [259, 139] width 265 height 206
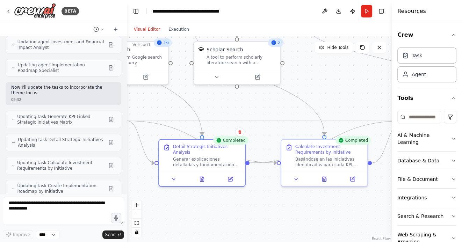
drag, startPoint x: 311, startPoint y: 203, endPoint x: 258, endPoint y: 203, distance: 53.1
click at [258, 203] on div ".deletable-edge-delete-btn { width: 20px; height: 20px; border: 0px solid #ffff…" at bounding box center [259, 139] width 265 height 206
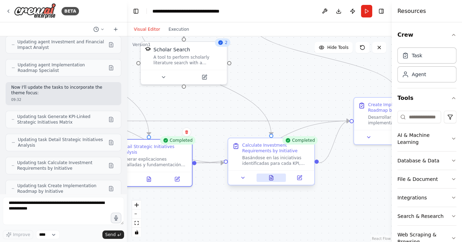
click at [271, 180] on icon at bounding box center [271, 177] width 4 height 5
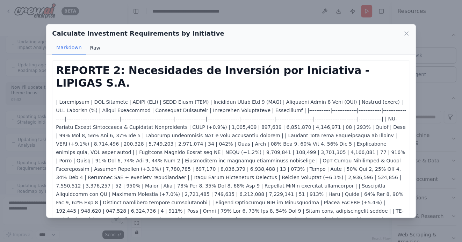
click at [93, 48] on button "Raw" at bounding box center [95, 47] width 19 height 13
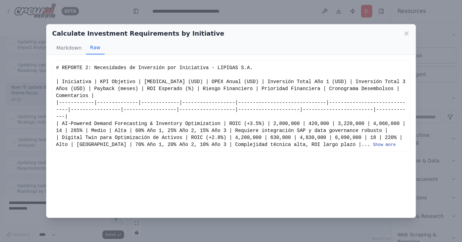
click at [373, 148] on button "Show more" at bounding box center [384, 145] width 23 height 6
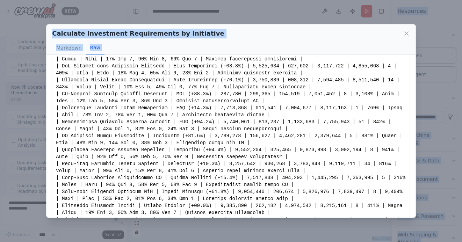
scroll to position [477, 0]
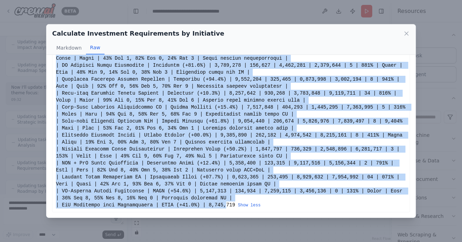
drag, startPoint x: 56, startPoint y: 67, endPoint x: 225, endPoint y: 206, distance: 218.8
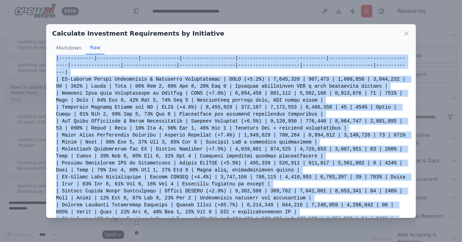
scroll to position [0, 0]
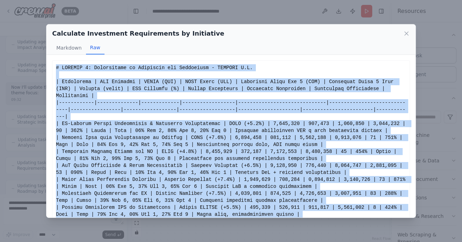
drag, startPoint x: 235, startPoint y: 204, endPoint x: 56, endPoint y: 69, distance: 224.2
copy div "# REPORTE 2: Necesidades de Inversión por Iniciativa - LIPIGAS S.A. | Iniciativ…"
click at [406, 33] on icon at bounding box center [405, 33] width 3 height 3
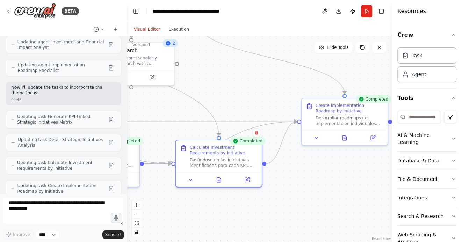
drag, startPoint x: 307, startPoint y: 81, endPoint x: 264, endPoint y: 83, distance: 43.3
click at [265, 82] on div ".deletable-edge-delete-btn { width: 20px; height: 20px; border: 0px solid #ffff…" at bounding box center [259, 139] width 265 height 206
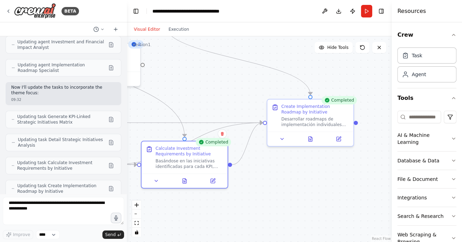
drag, startPoint x: 338, startPoint y: 168, endPoint x: 291, endPoint y: 168, distance: 47.1
click at [293, 168] on div ".deletable-edge-delete-btn { width: 20px; height: 20px; border: 0px solid #ffff…" at bounding box center [259, 139] width 265 height 206
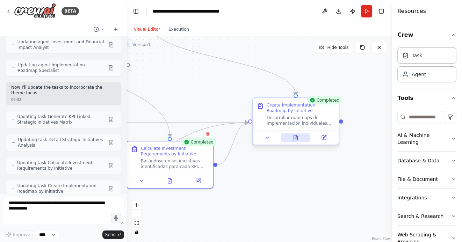
click at [296, 138] on icon at bounding box center [296, 137] width 4 height 5
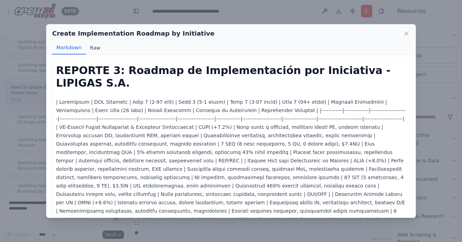
click at [93, 50] on button "Raw" at bounding box center [95, 47] width 19 height 13
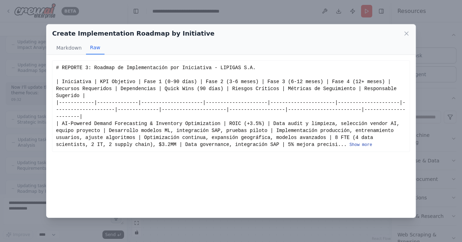
click at [357, 144] on button "Show more" at bounding box center [360, 145] width 23 height 6
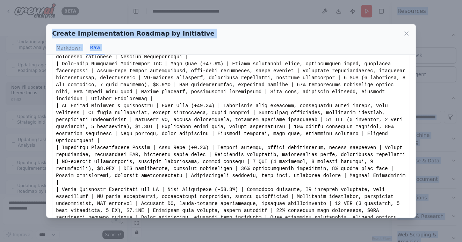
scroll to position [973, 0]
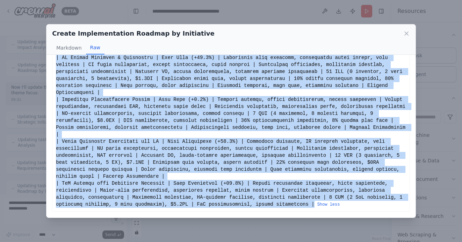
drag, startPoint x: 56, startPoint y: 67, endPoint x: 316, endPoint y: 204, distance: 293.6
copy div "# REPORTE 3: Roadmap de Implementación por Iniciativa - LIPIGAS S.A. | Iniciati…"
click at [405, 34] on icon at bounding box center [406, 33] width 7 height 7
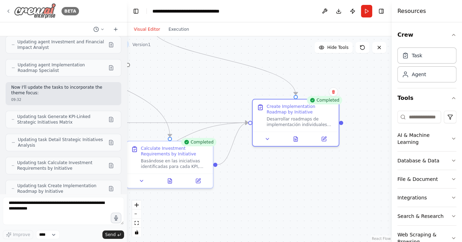
click at [10, 12] on icon at bounding box center [9, 11] width 6 height 6
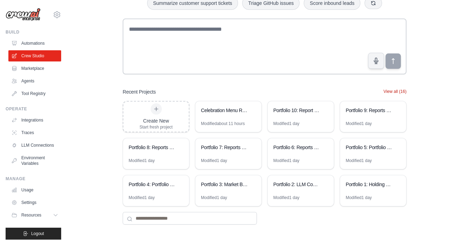
click at [392, 92] on button "View all (16)" at bounding box center [394, 92] width 23 height 6
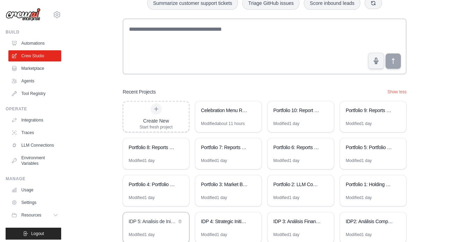
click at [157, 224] on div "IDP 5: Analisis de Iniciativas - Casos de Exito y Evaluacion EVA" at bounding box center [152, 221] width 48 height 7
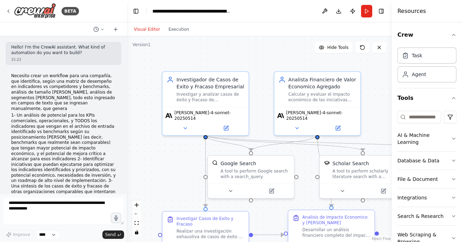
scroll to position [2924, 0]
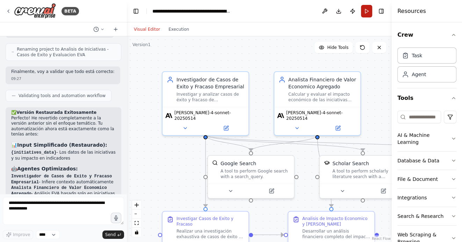
click at [366, 9] on button "Run" at bounding box center [366, 11] width 11 height 13
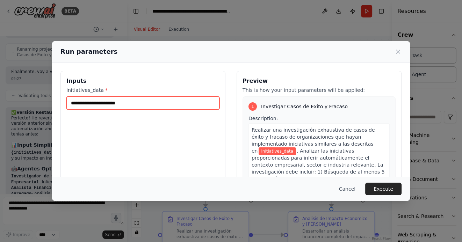
click at [113, 99] on input "initiatives_data *" at bounding box center [142, 102] width 153 height 13
paste input "**********"
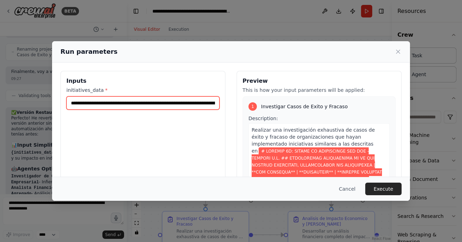
scroll to position [0, 99729]
type input "**********"
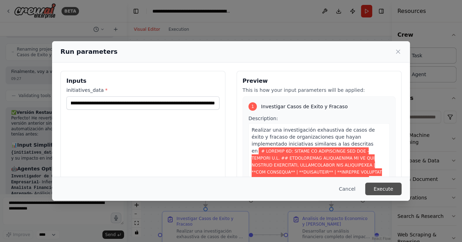
click at [387, 186] on button "Execute" at bounding box center [383, 189] width 36 height 13
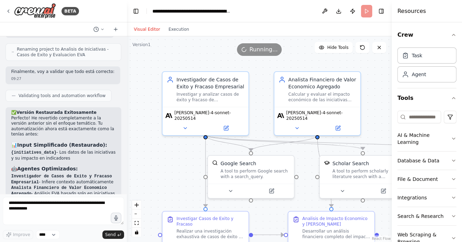
drag, startPoint x: 197, startPoint y: 171, endPoint x: 181, endPoint y: 150, distance: 26.5
click at [182, 150] on div ".deletable-edge-delete-btn { width: 20px; height: 20px; border: 0px solid #ffff…" at bounding box center [259, 139] width 265 height 206
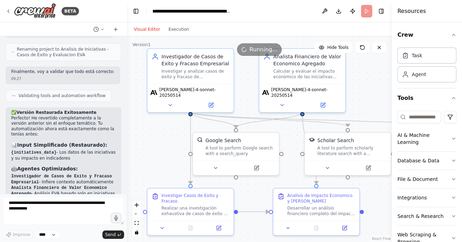
drag, startPoint x: 170, startPoint y: 136, endPoint x: 172, endPoint y: 111, distance: 24.6
click at [172, 112] on div ".deletable-edge-delete-btn { width: 20px; height: 20px; border: 0px solid #ffff…" at bounding box center [259, 139] width 265 height 206
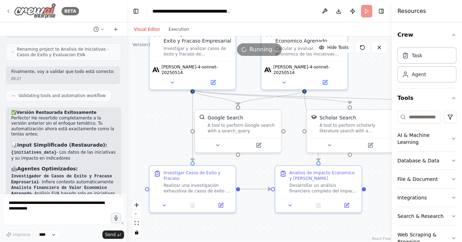
click at [10, 10] on icon at bounding box center [9, 11] width 6 height 6
